Goal: Navigation & Orientation: Find specific page/section

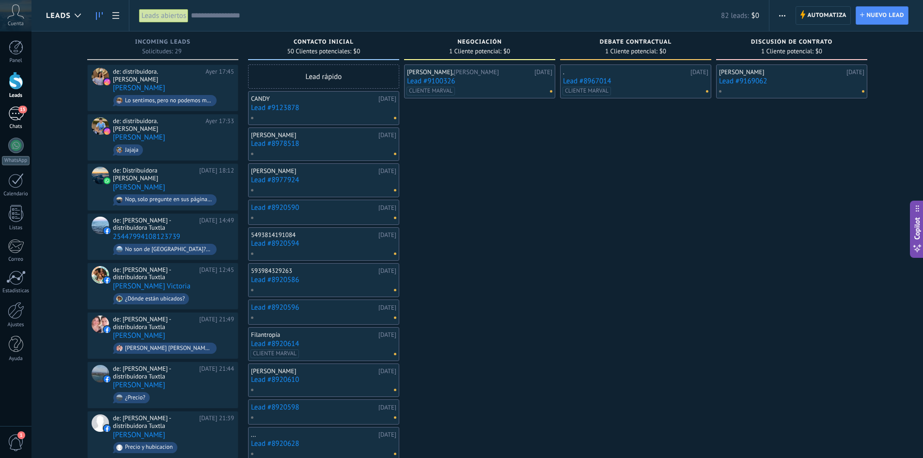
click at [14, 116] on div "15" at bounding box center [16, 114] width 16 height 14
